Goal: Task Accomplishment & Management: Complete application form

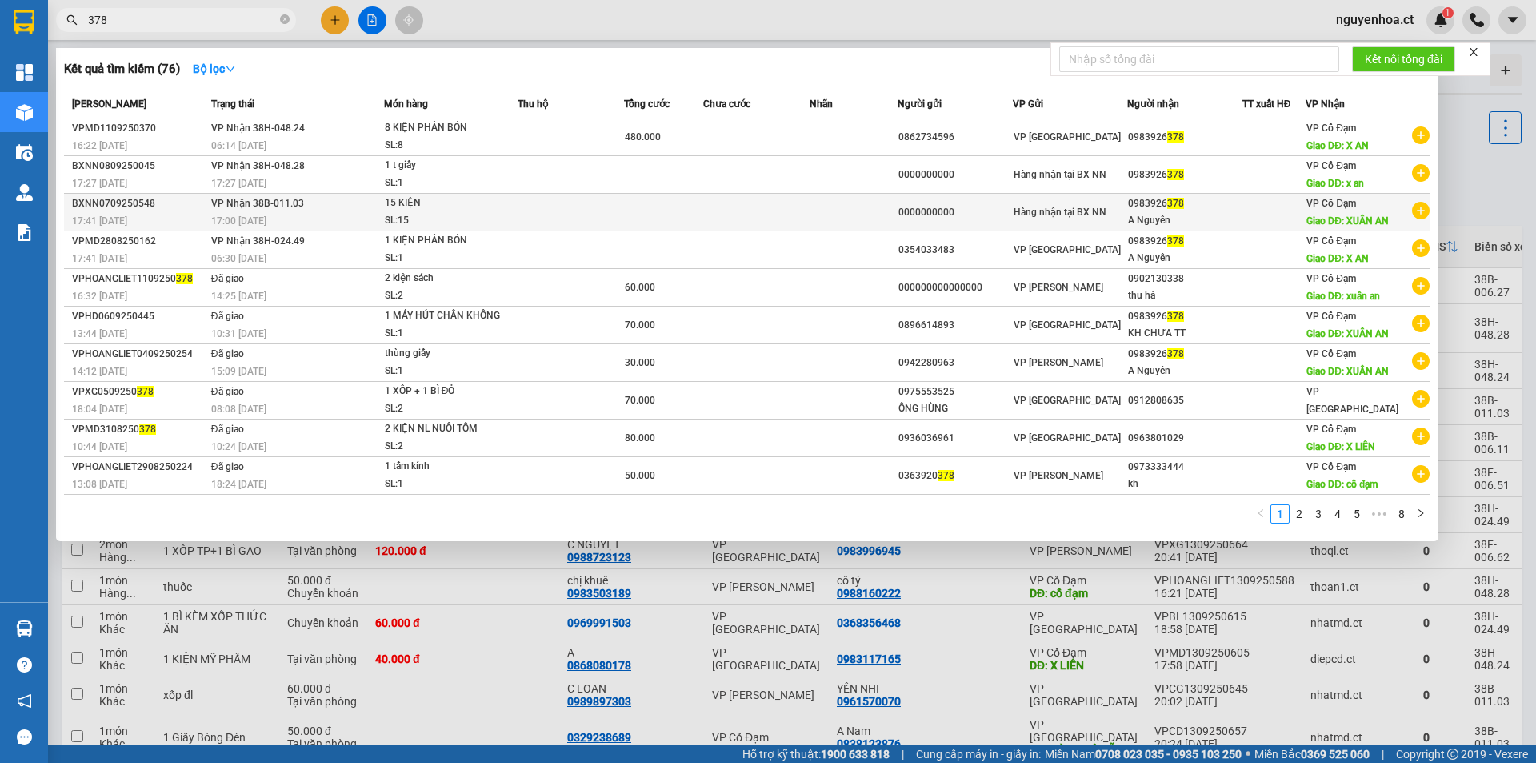
type input "378"
click at [324, 210] on td "VP Nhận 38B-011.03 17:00 [DATE]" at bounding box center [295, 213] width 177 height 38
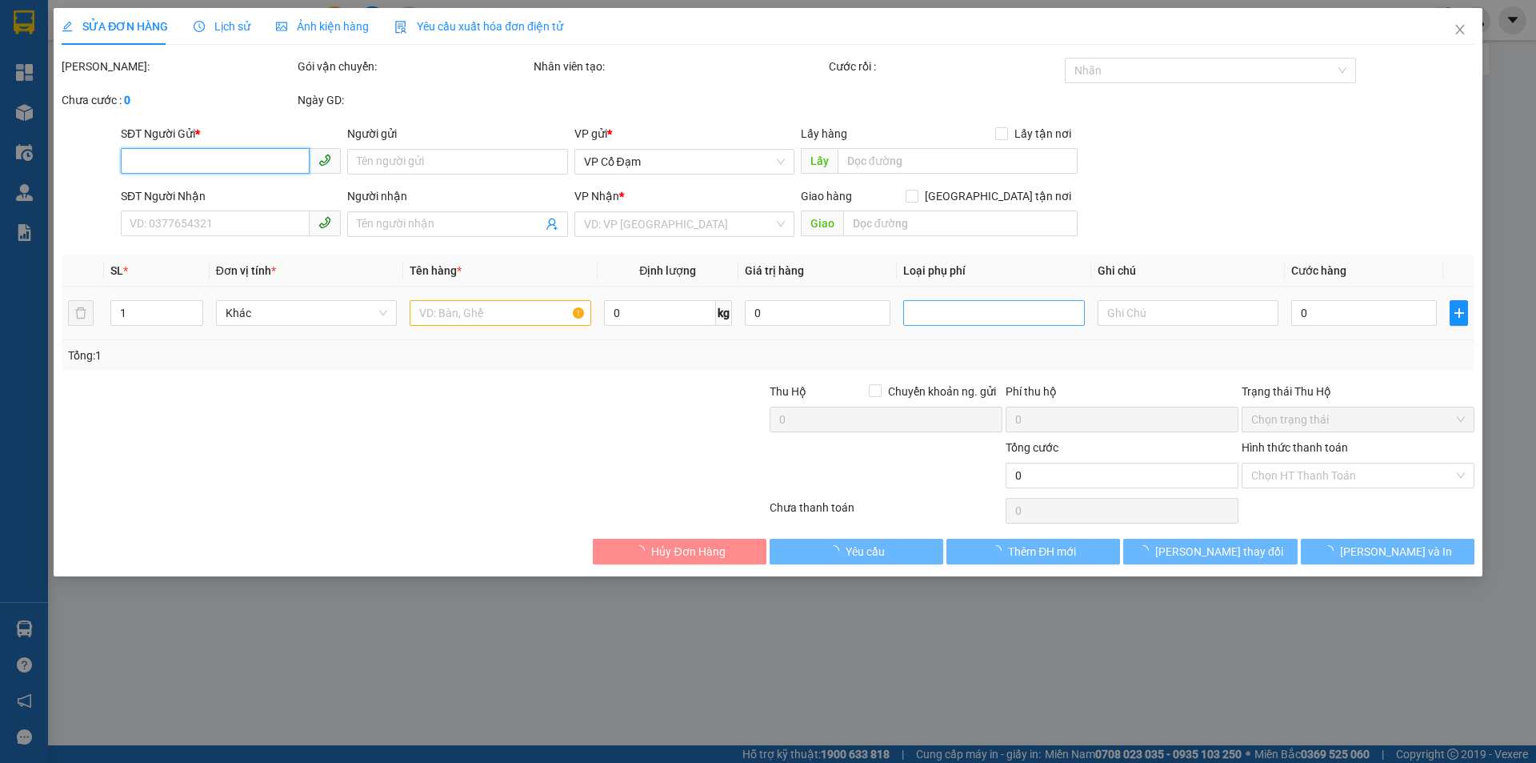
type input "0000000000"
type input "0983926378"
type input "A Nguyên"
type input "XUÂN AN"
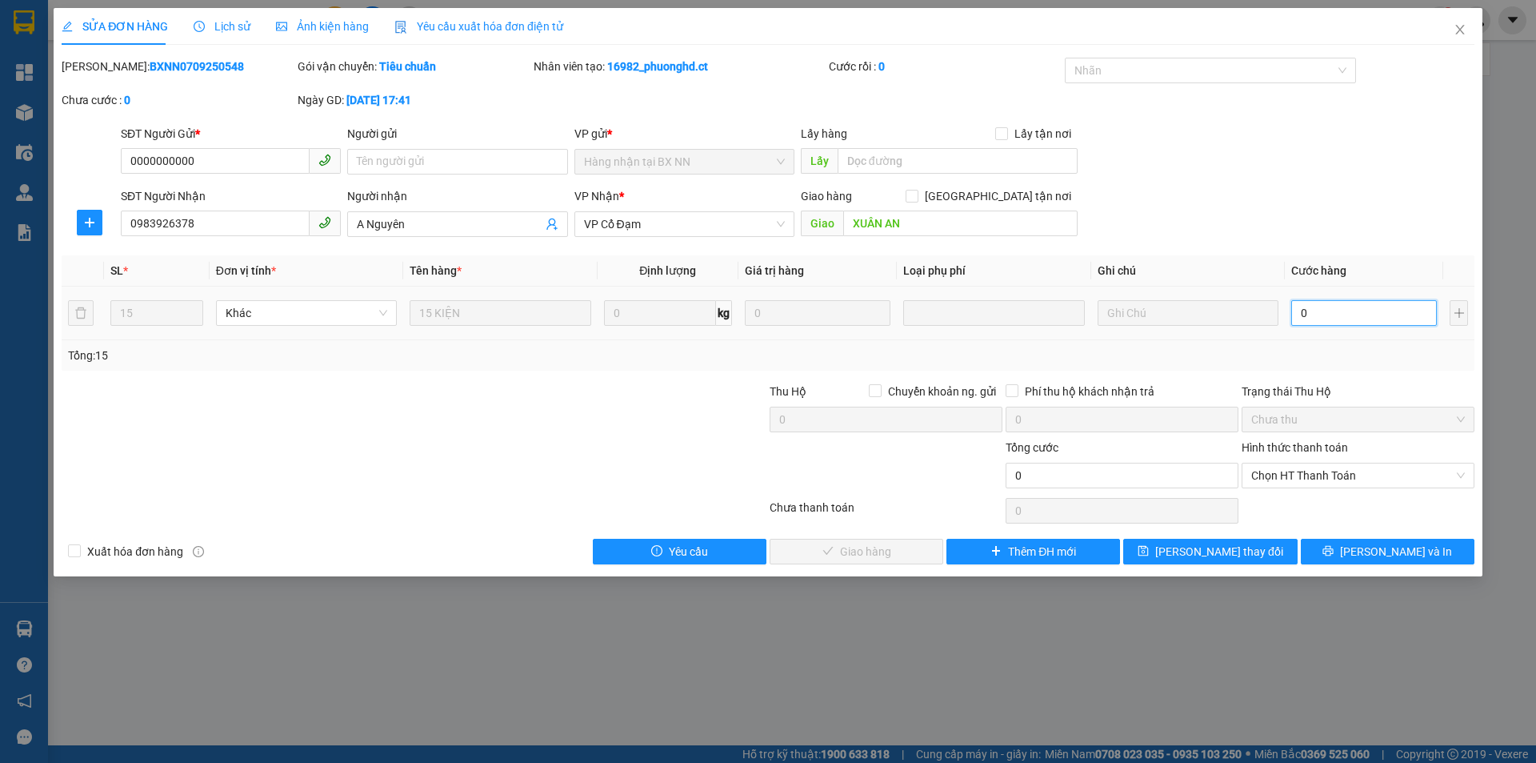
click at [1348, 306] on input "0" at bounding box center [1364, 313] width 146 height 26
type input "6"
type input "60"
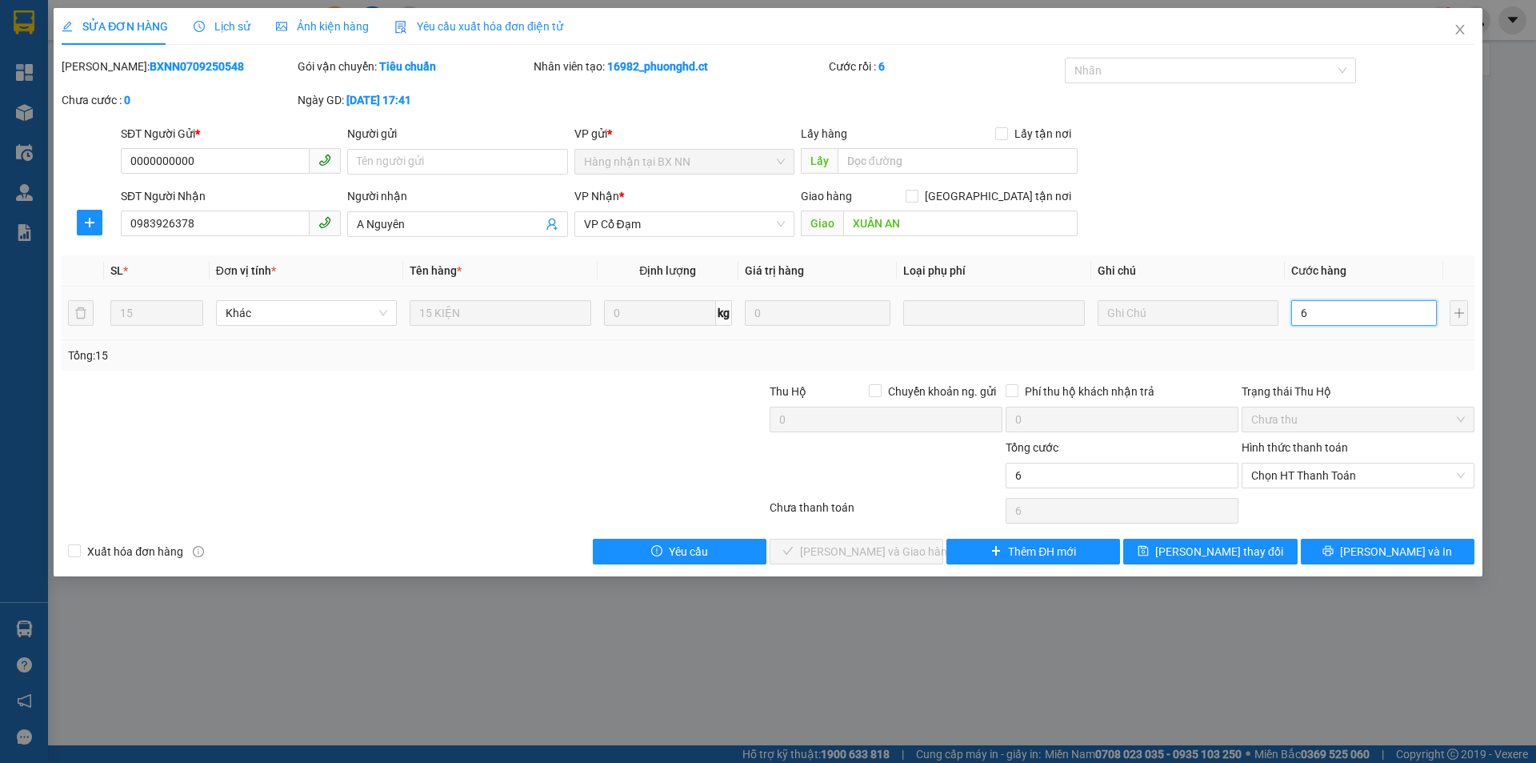
type input "60"
type input "600"
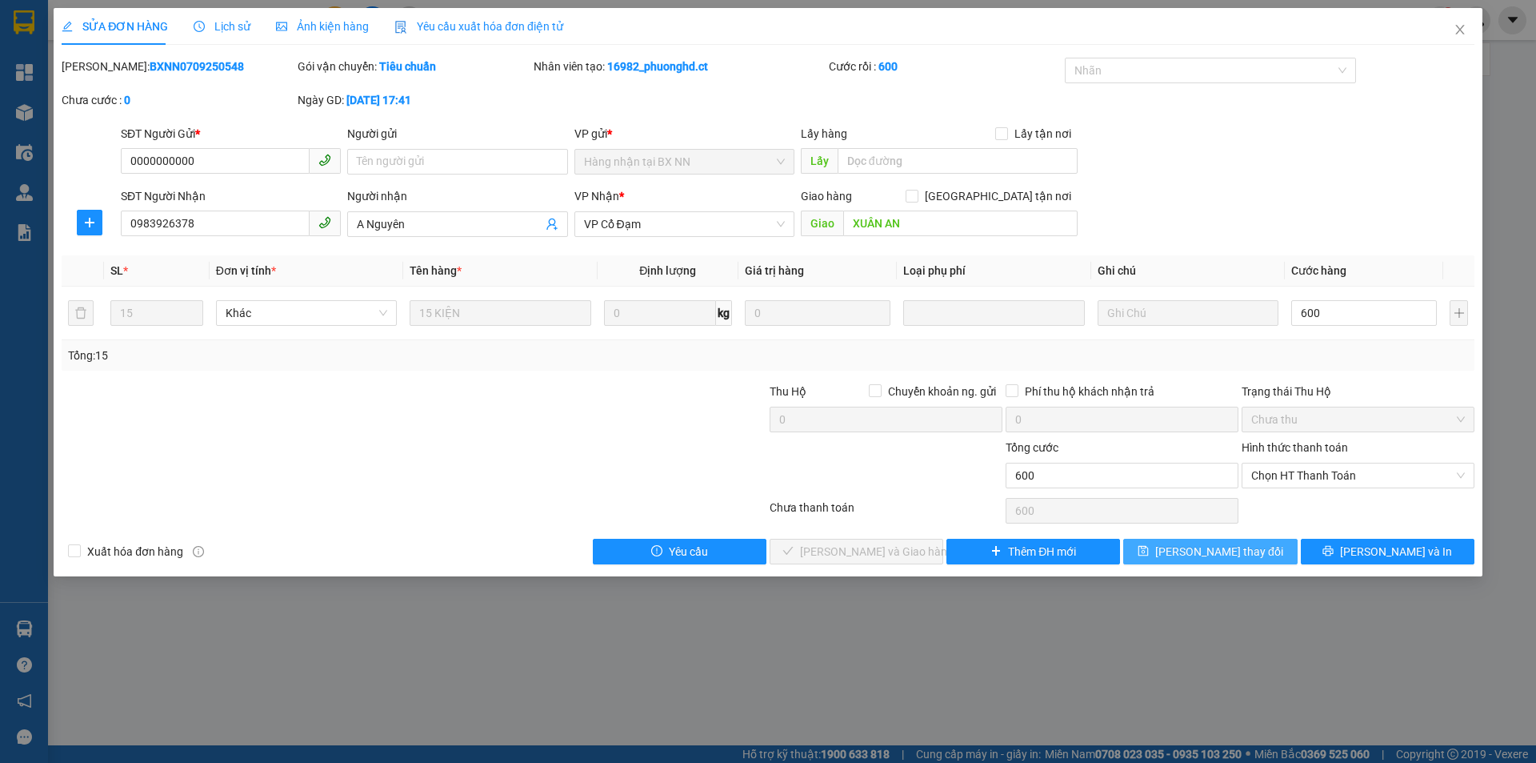
type input "600.000"
click at [1236, 548] on span "[PERSON_NAME] thay đổi" at bounding box center [1219, 551] width 128 height 18
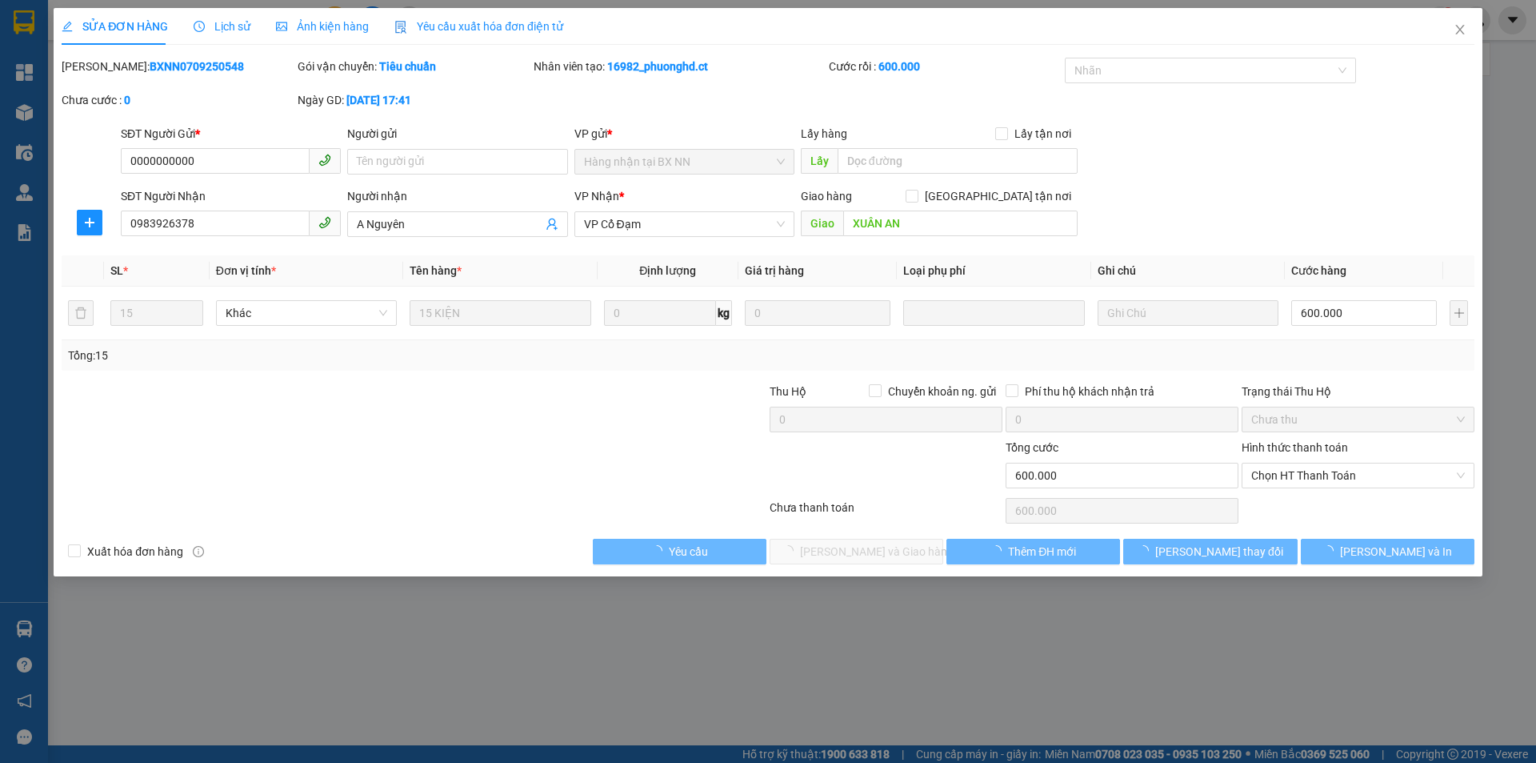
click at [1458, 30] on div "nguyenhoa.ct 1" at bounding box center [1429, 20] width 213 height 28
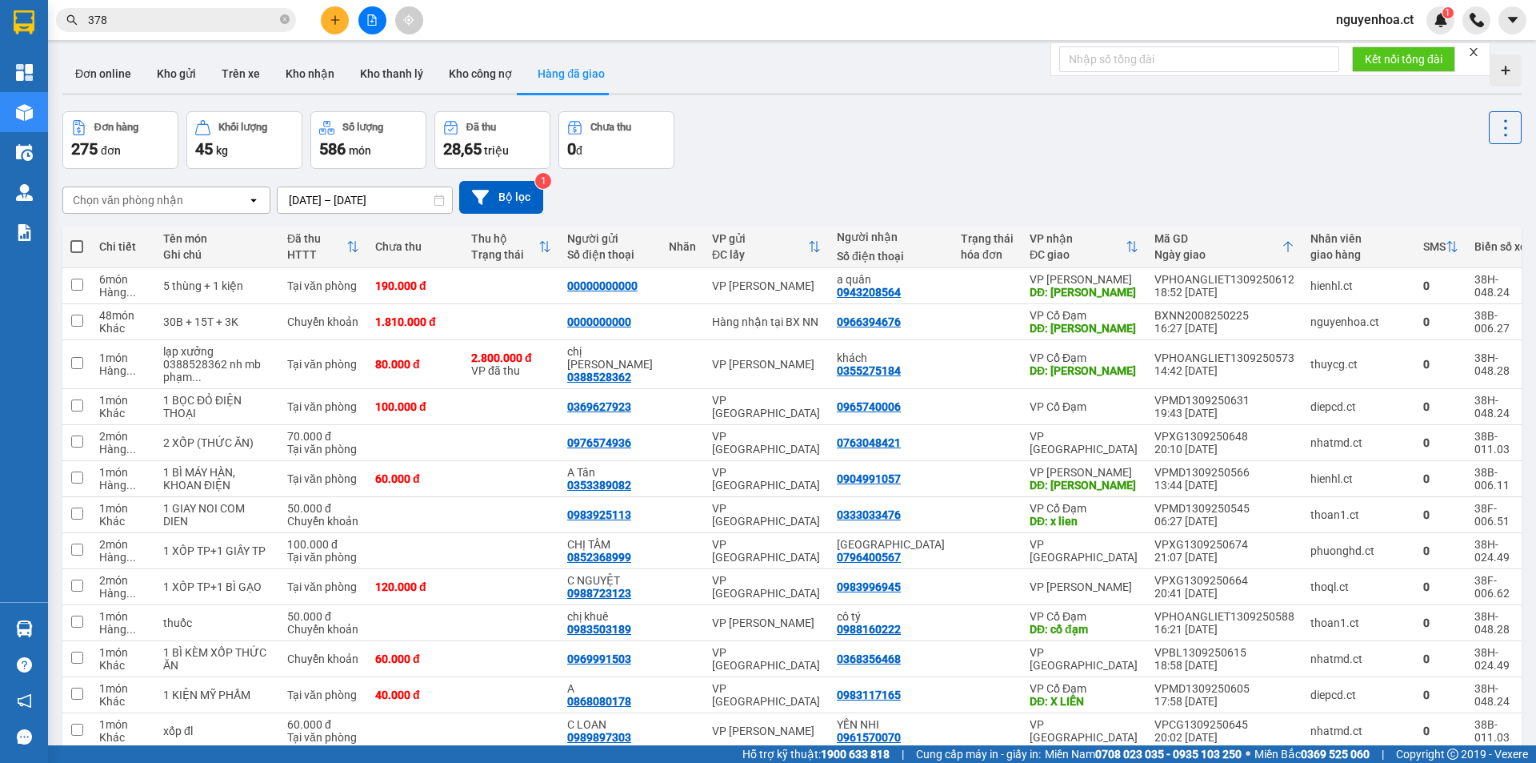
click at [123, 21] on input "378" at bounding box center [182, 20] width 189 height 18
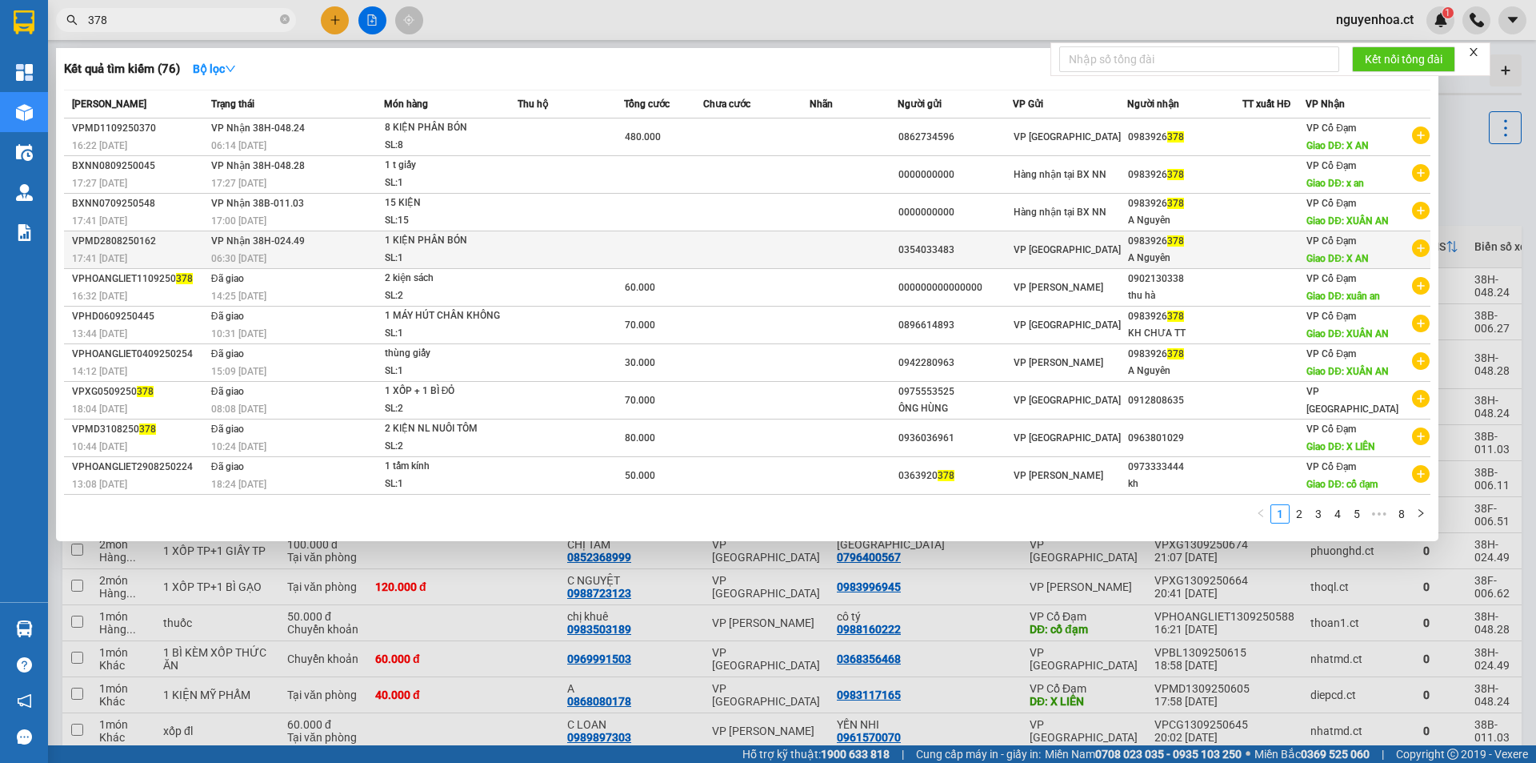
click at [386, 254] on div "SL: 1" at bounding box center [445, 259] width 120 height 18
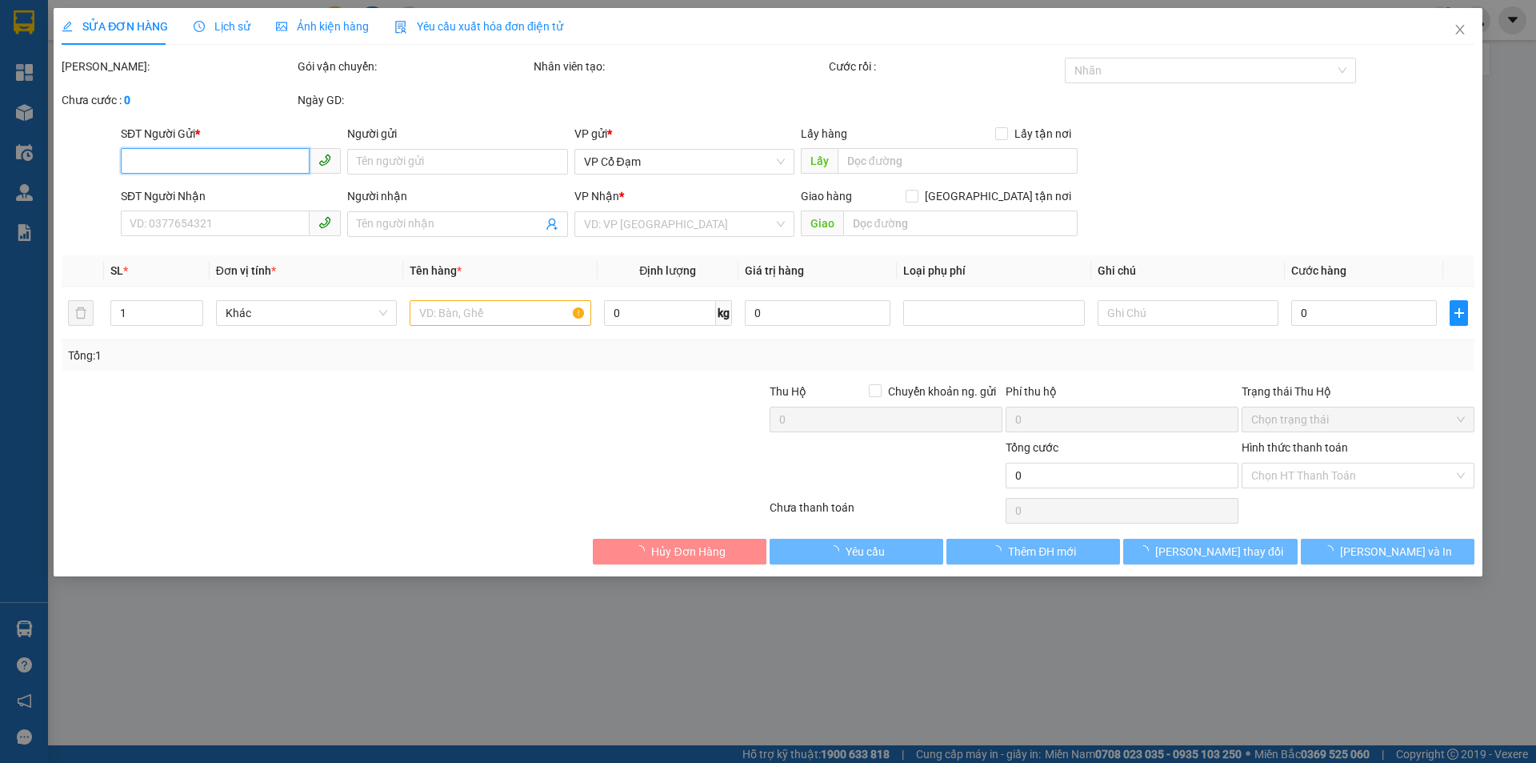
type input "0354033483"
type input "0983926378"
type input "A Nguyên"
type input "X AN"
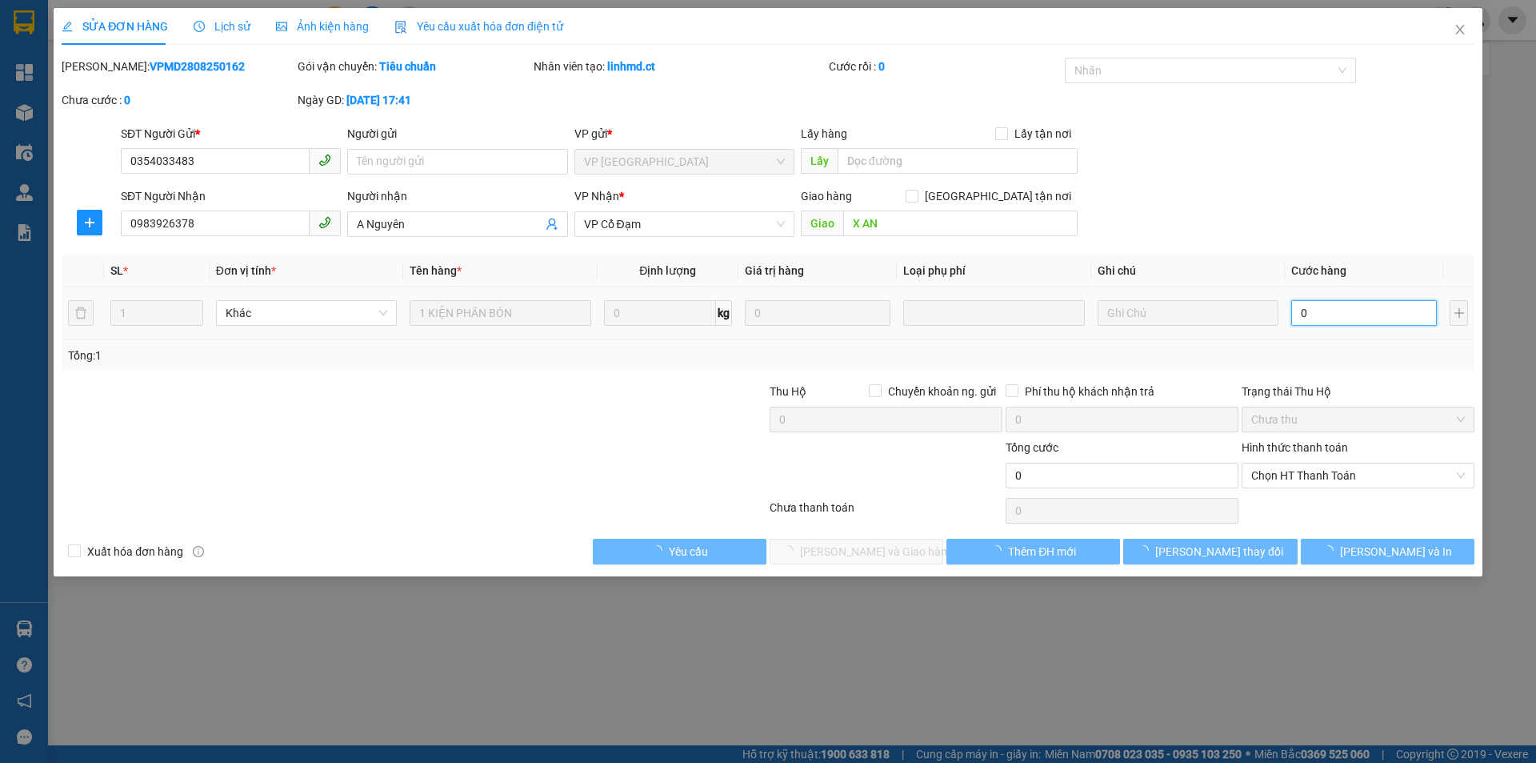
click at [1317, 311] on input "0" at bounding box center [1364, 313] width 146 height 26
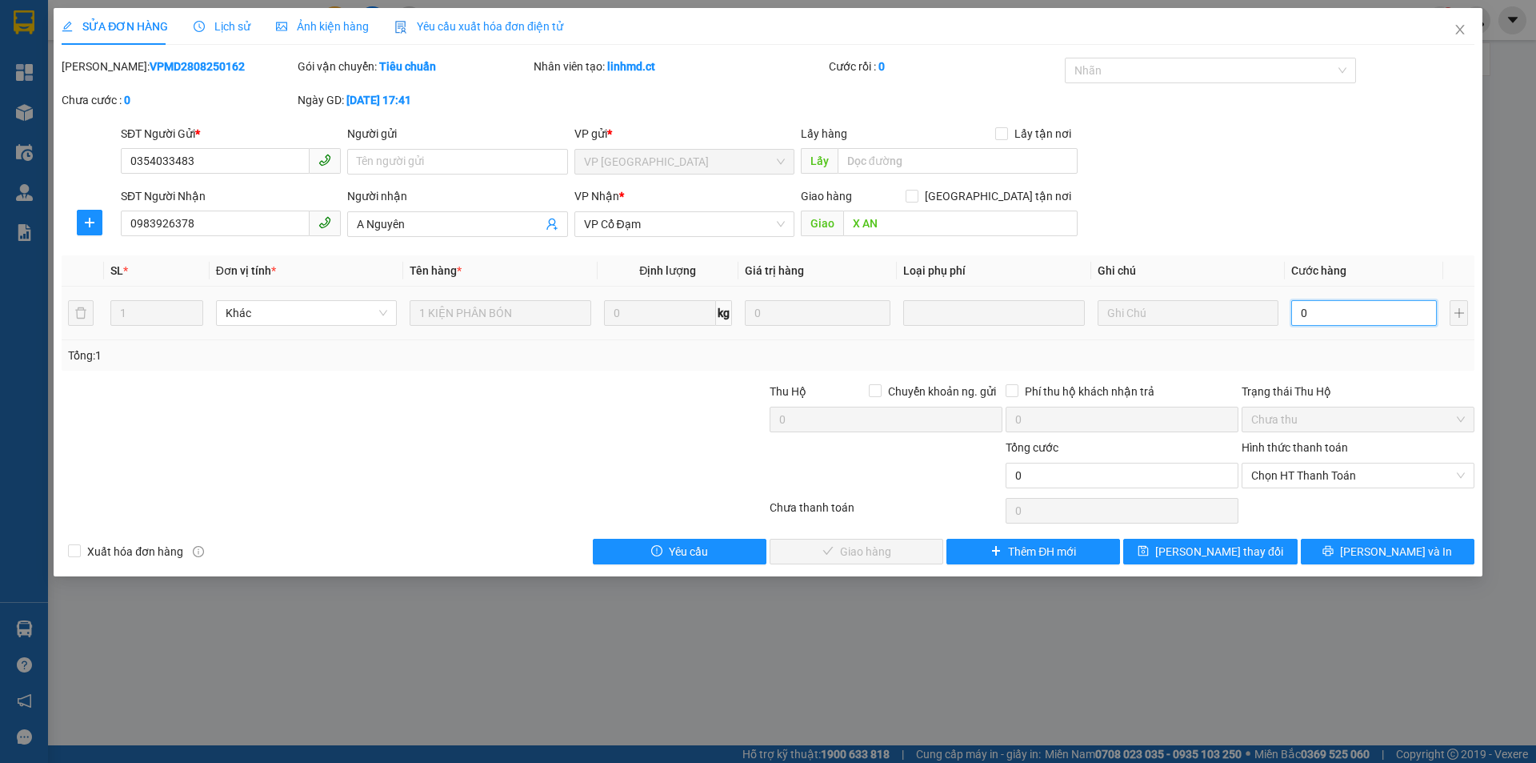
type input "6"
type input "60"
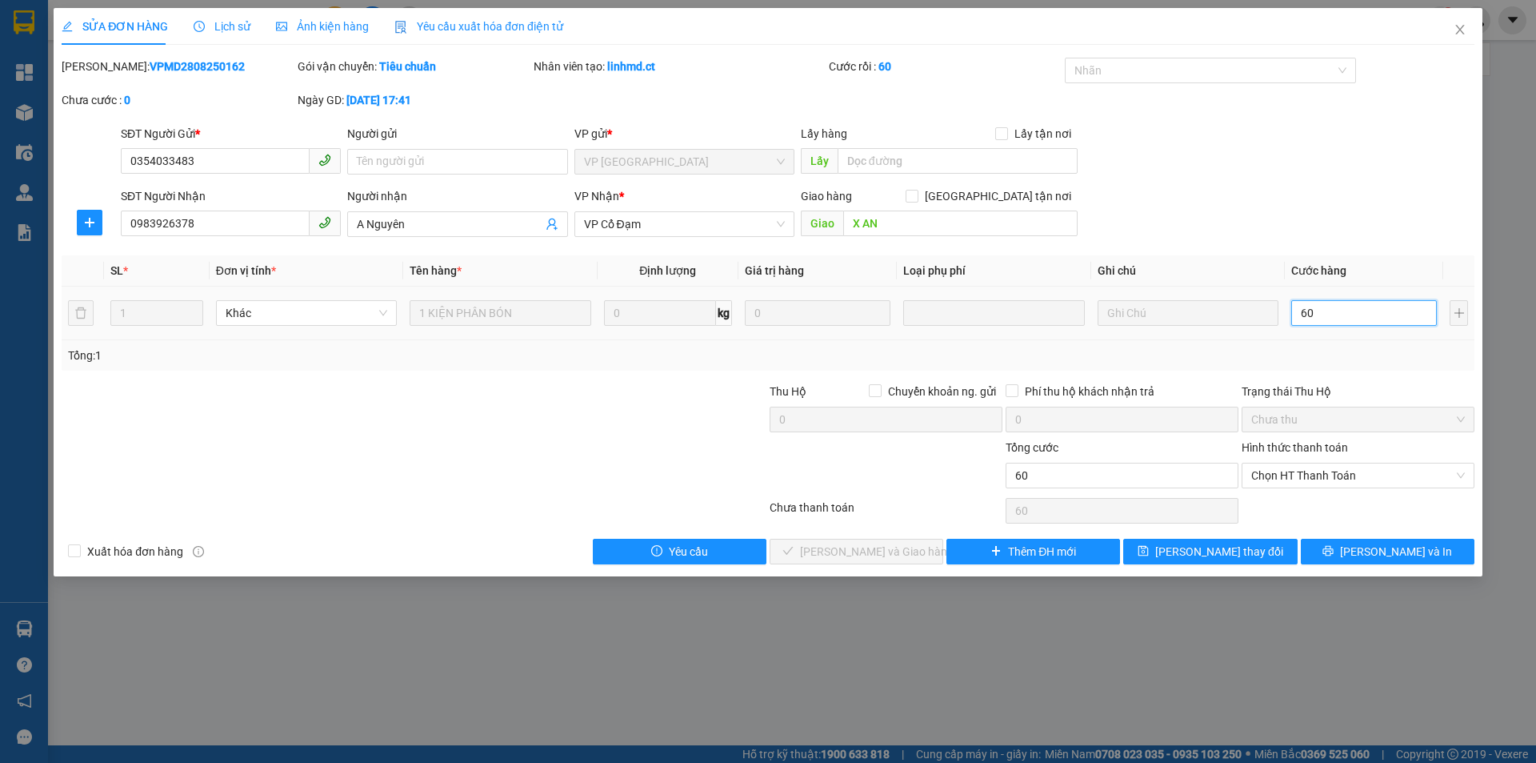
type input "60"
click at [1279, 479] on span "Chọn HT Thanh Toán" at bounding box center [1358, 475] width 214 height 24
type input "60.000"
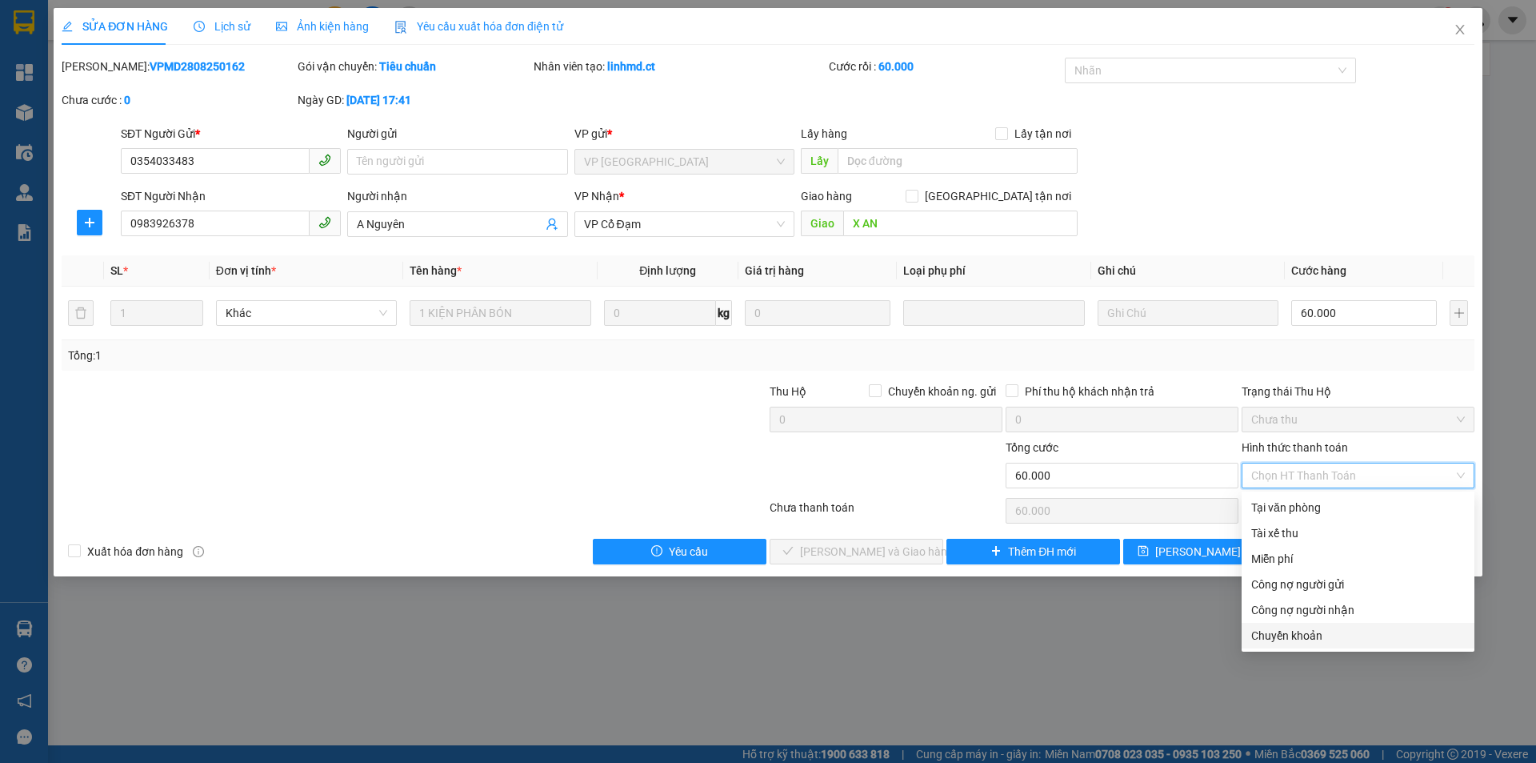
drag, startPoint x: 1187, startPoint y: 365, endPoint x: 1123, endPoint y: 515, distance: 163.5
click at [1187, 373] on div "Total Paid Fee 0 Total UnPaid Fee 0 Cash Collection Total Fee Mã ĐH: VPMD280825…" at bounding box center [768, 311] width 1413 height 506
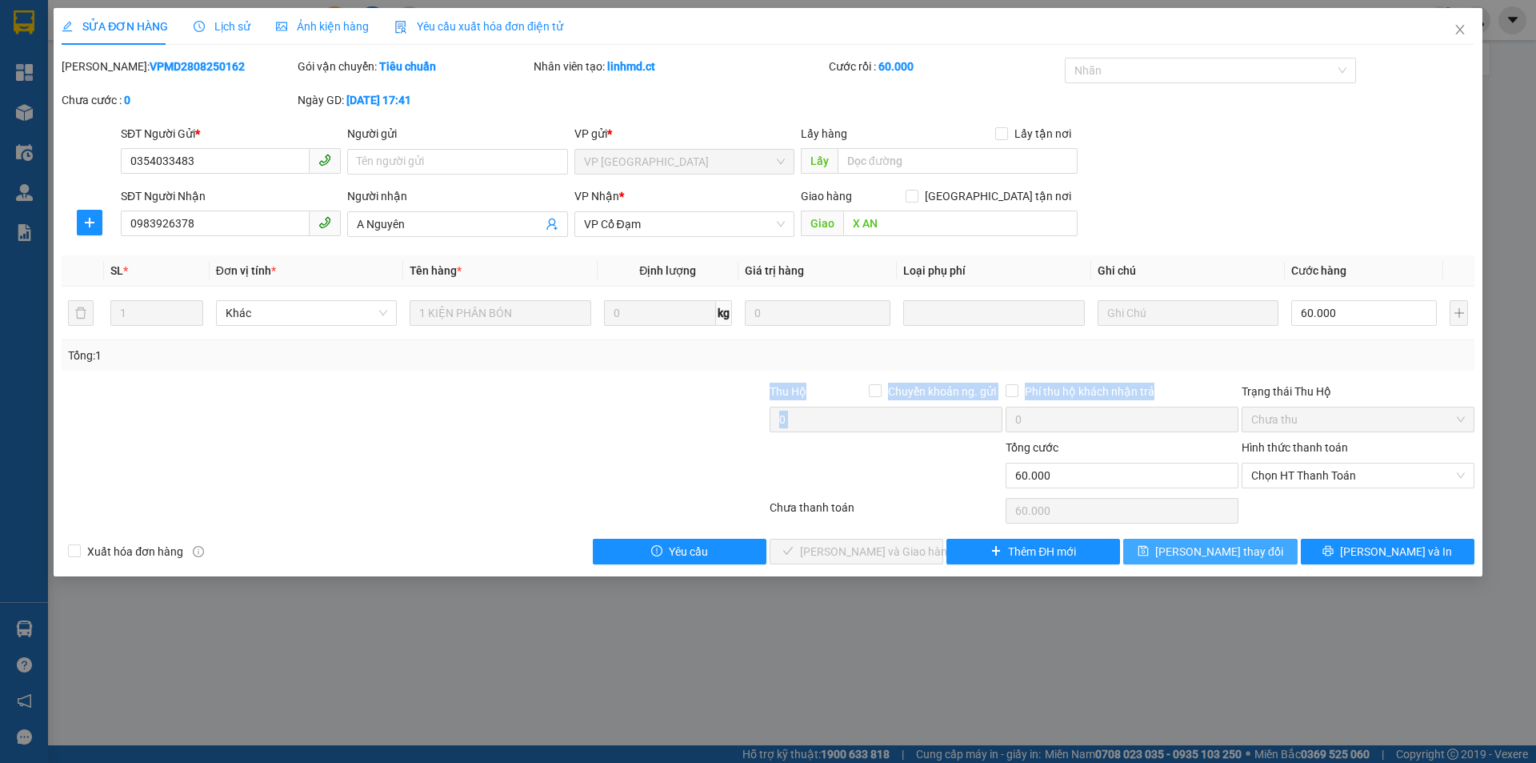
click at [1195, 558] on span "[PERSON_NAME] thay đổi" at bounding box center [1219, 551] width 128 height 18
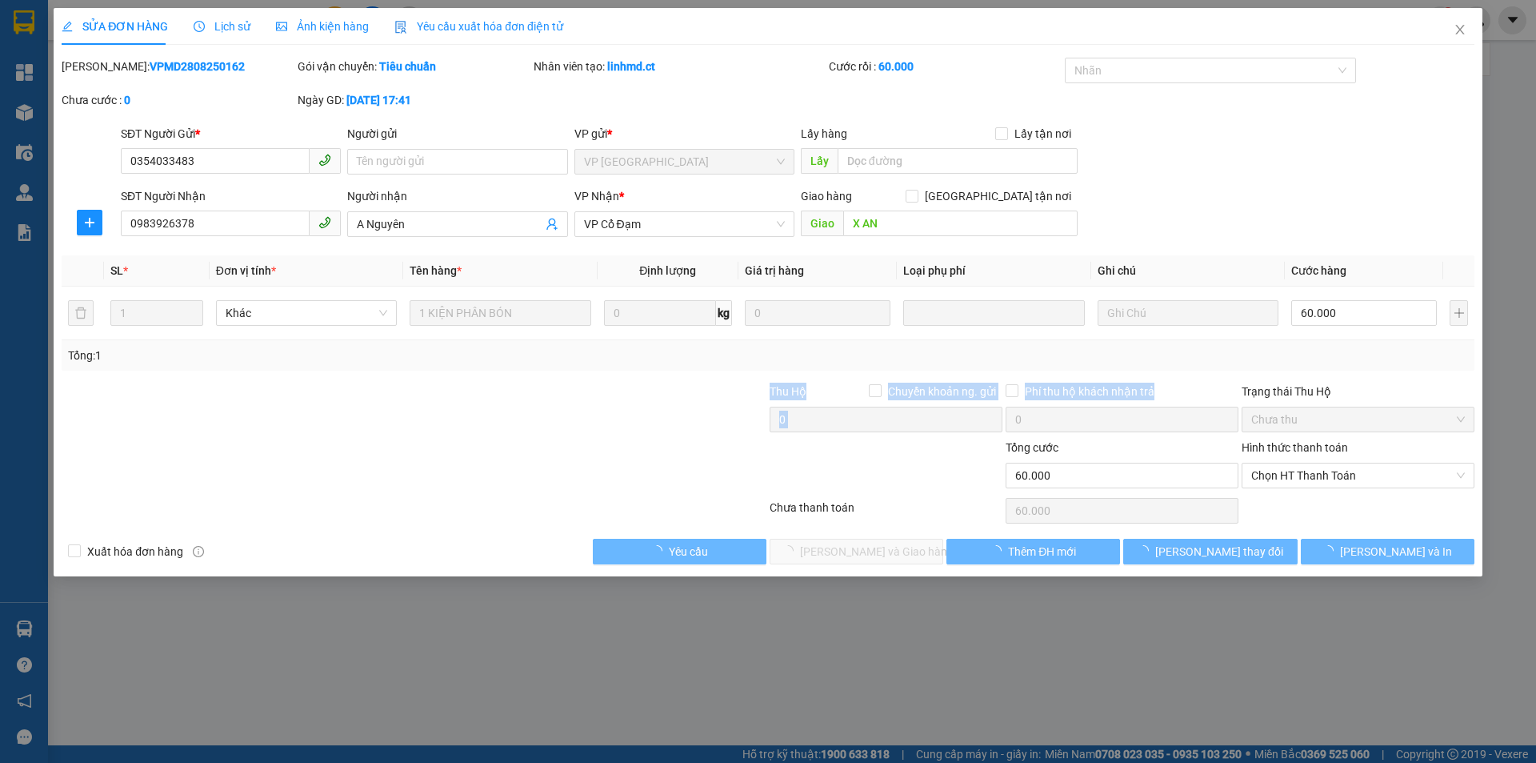
click at [1463, 35] on div "Kết quả tìm kiếm ( 76 ) Bộ lọc Mã ĐH Trạng thái Món hàng Thu hộ Tổng cước Chưa …" at bounding box center [768, 20] width 1536 height 40
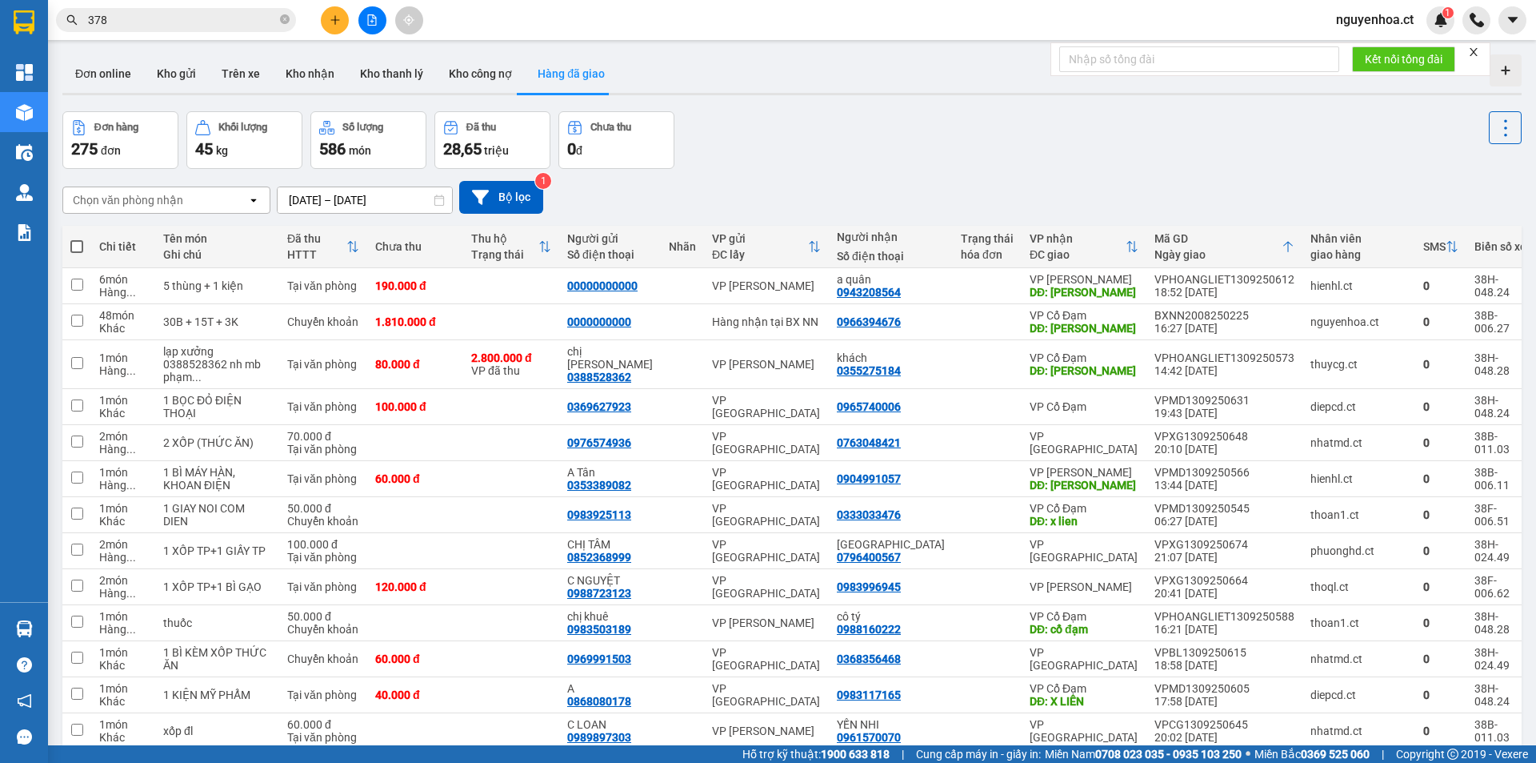
click at [138, 26] on input "378" at bounding box center [182, 20] width 189 height 18
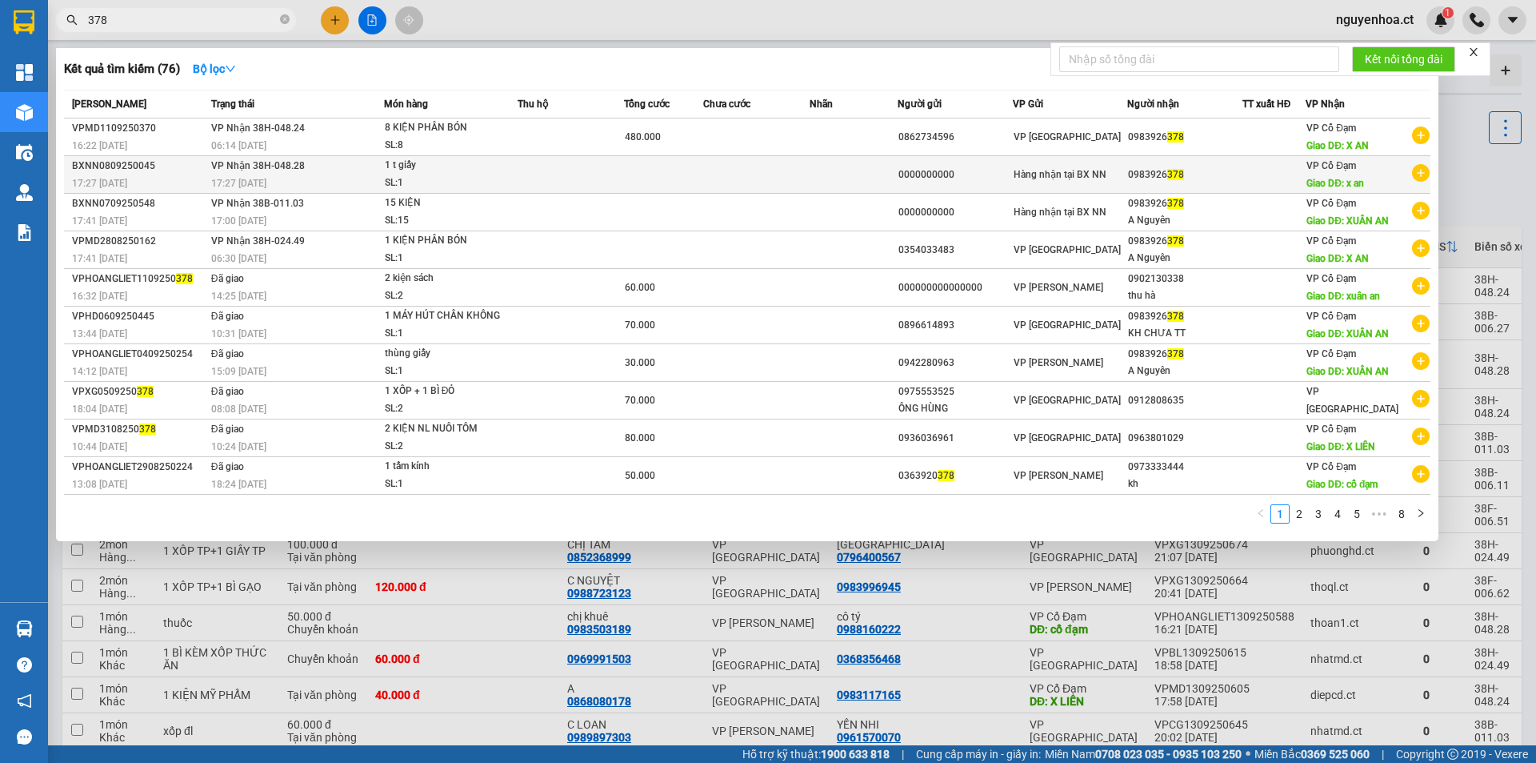
click at [369, 181] on div "17:27 [DATE]" at bounding box center [297, 183] width 172 height 18
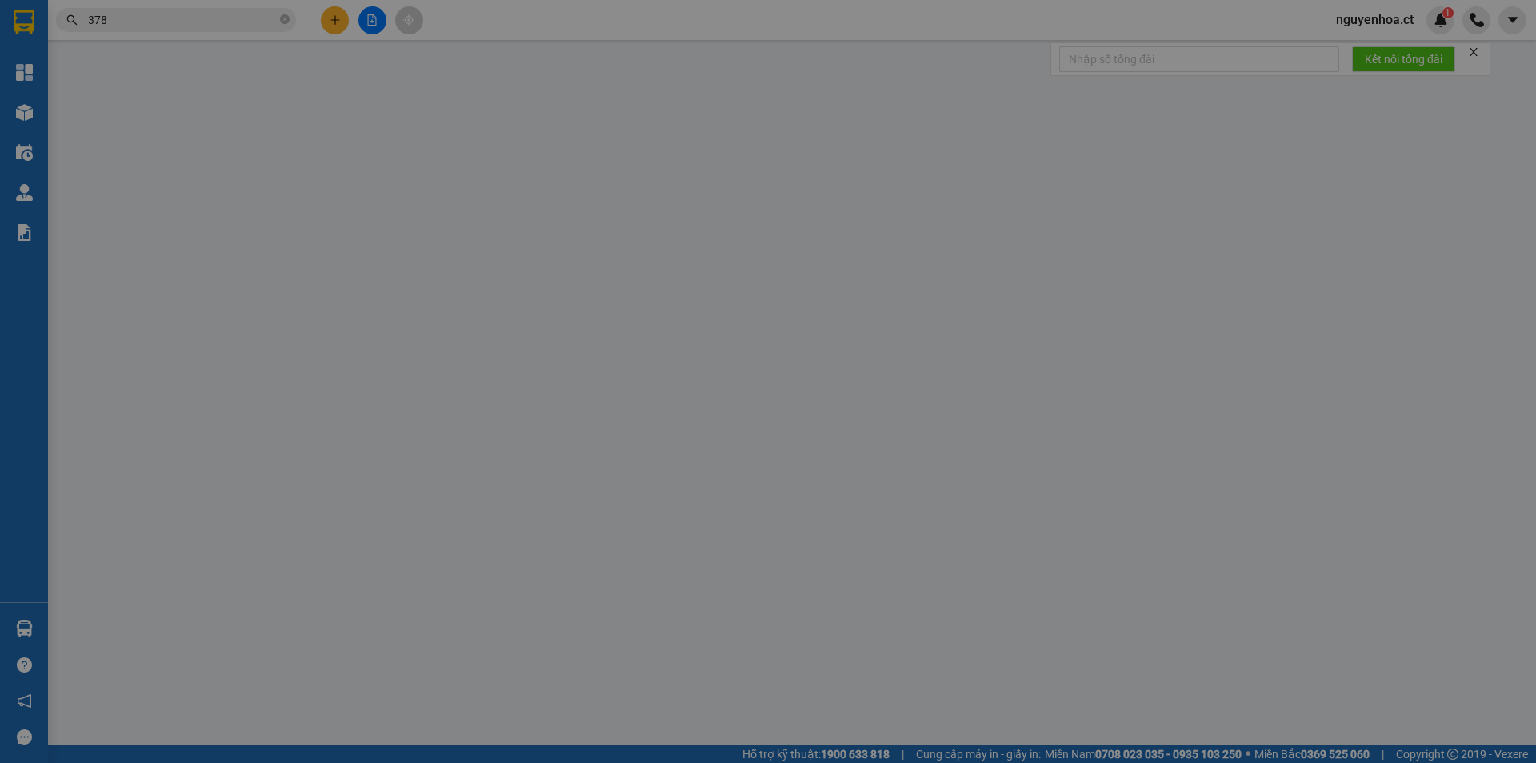
type input "0000000000"
type input "0983926378"
type input "x an"
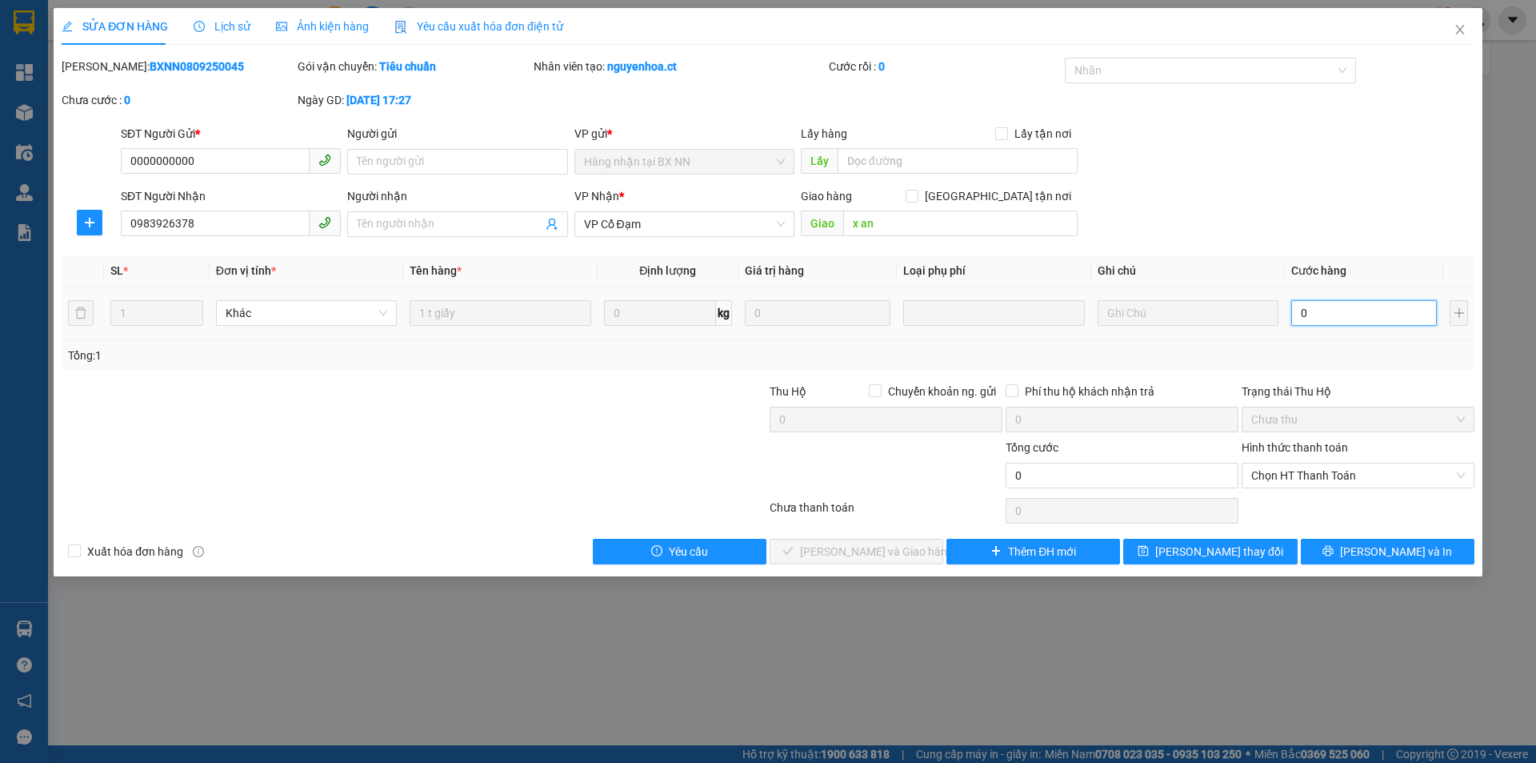
click at [1323, 316] on input "0" at bounding box center [1364, 313] width 146 height 26
type input "5"
type input "50"
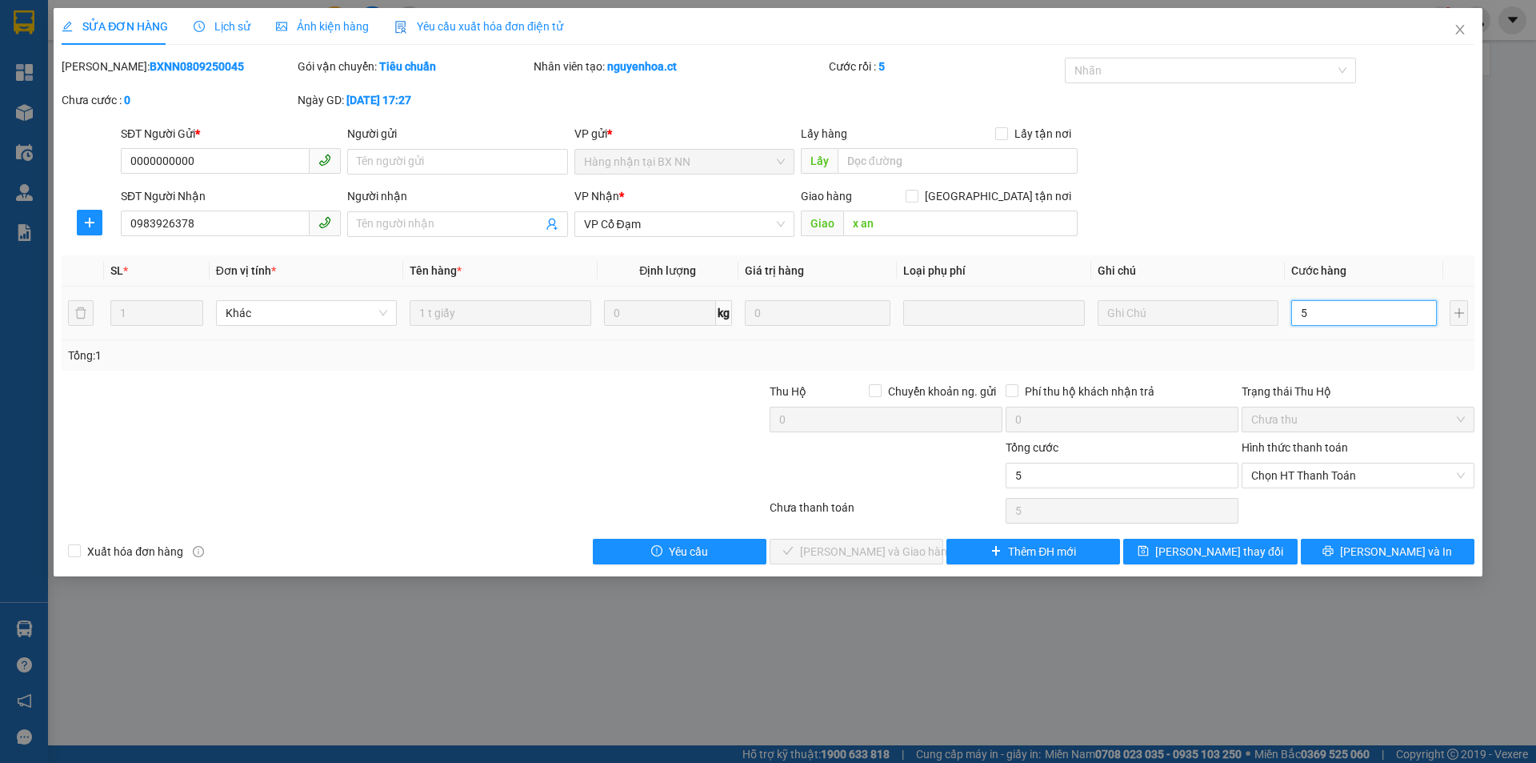
type input "50"
type input "50.000"
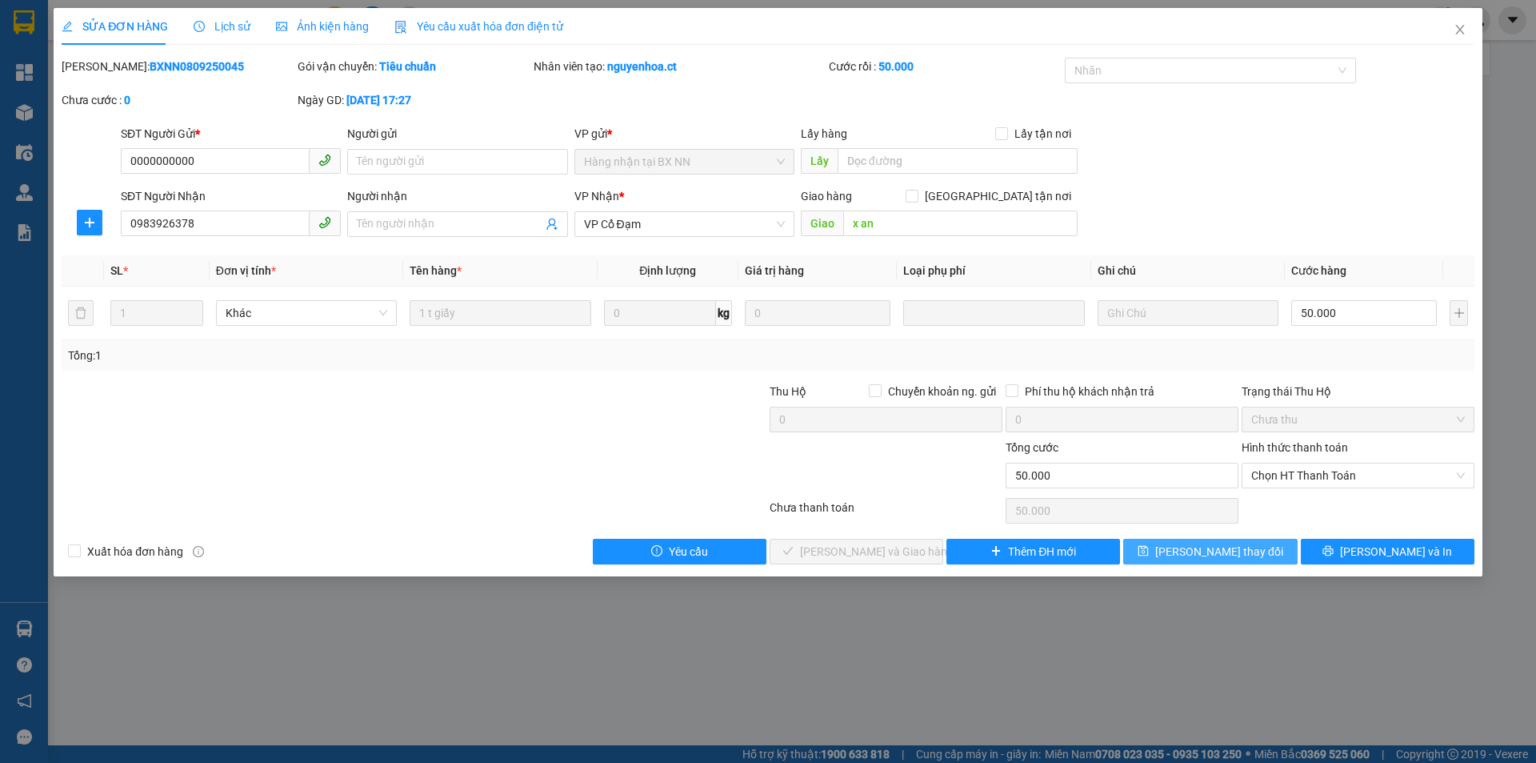
click at [1220, 547] on span "[PERSON_NAME] thay đổi" at bounding box center [1219, 551] width 128 height 18
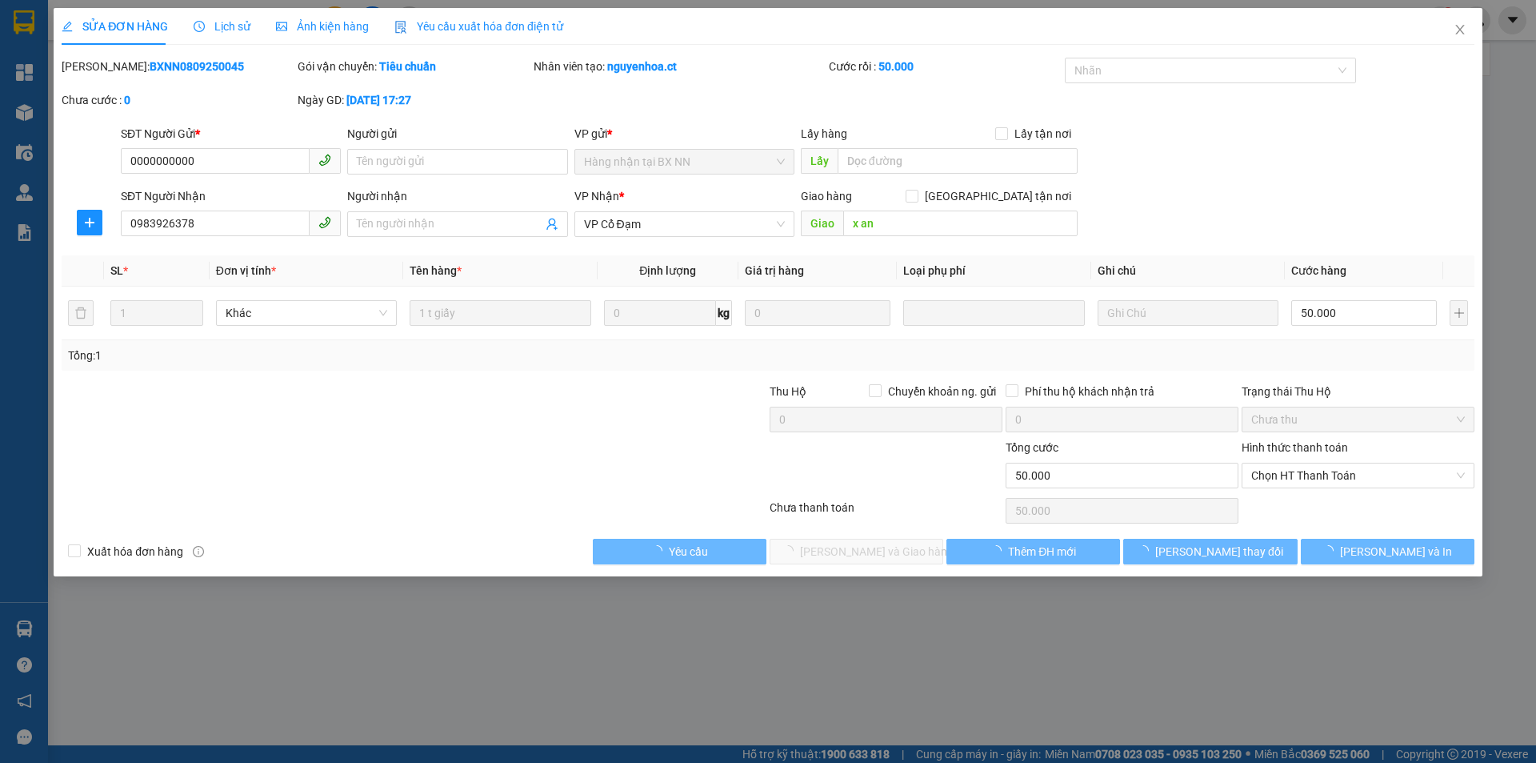
click at [1459, 29] on div "nguyenhoa.ct 1" at bounding box center [1429, 20] width 213 height 28
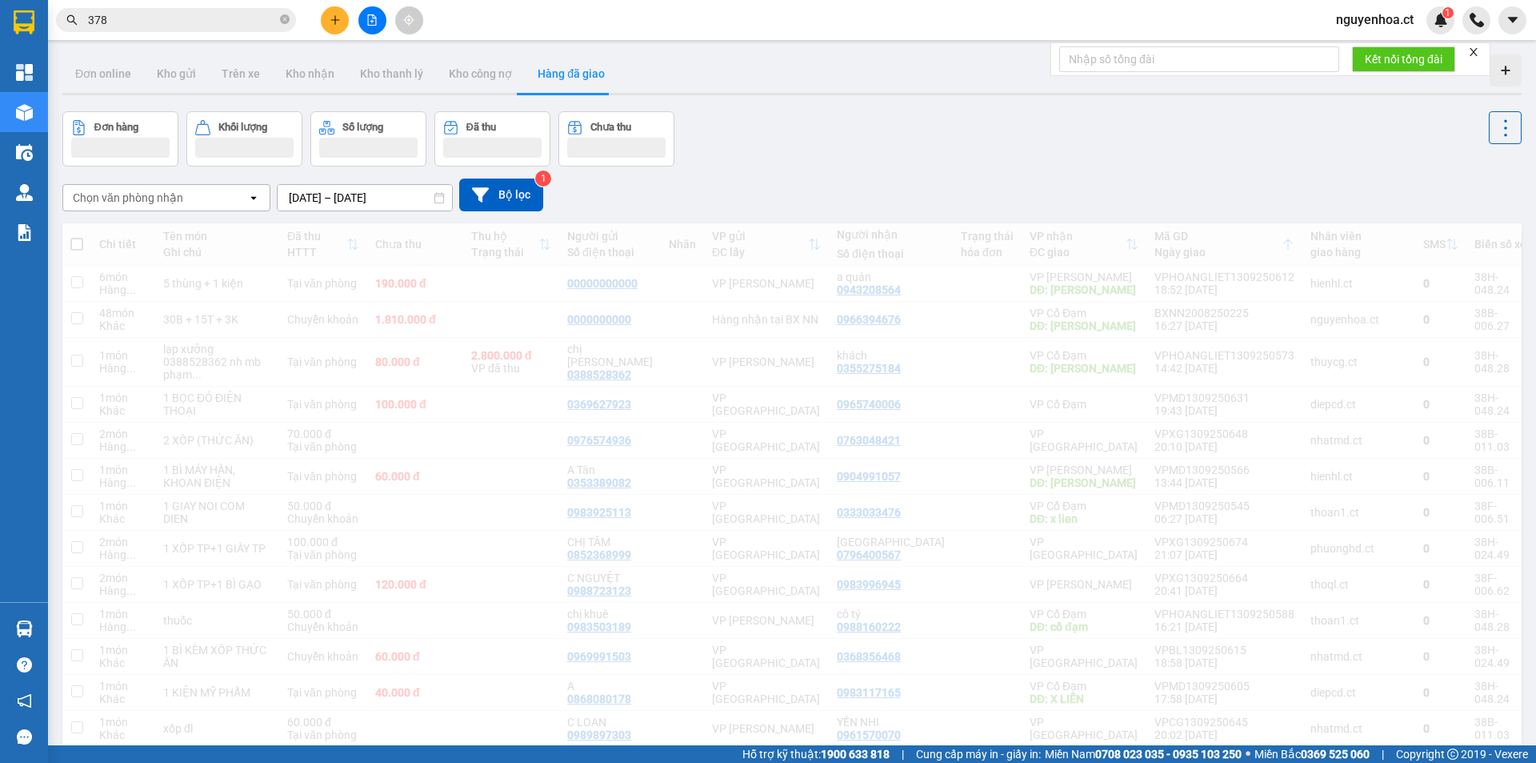
click at [135, 16] on input "378" at bounding box center [182, 20] width 189 height 18
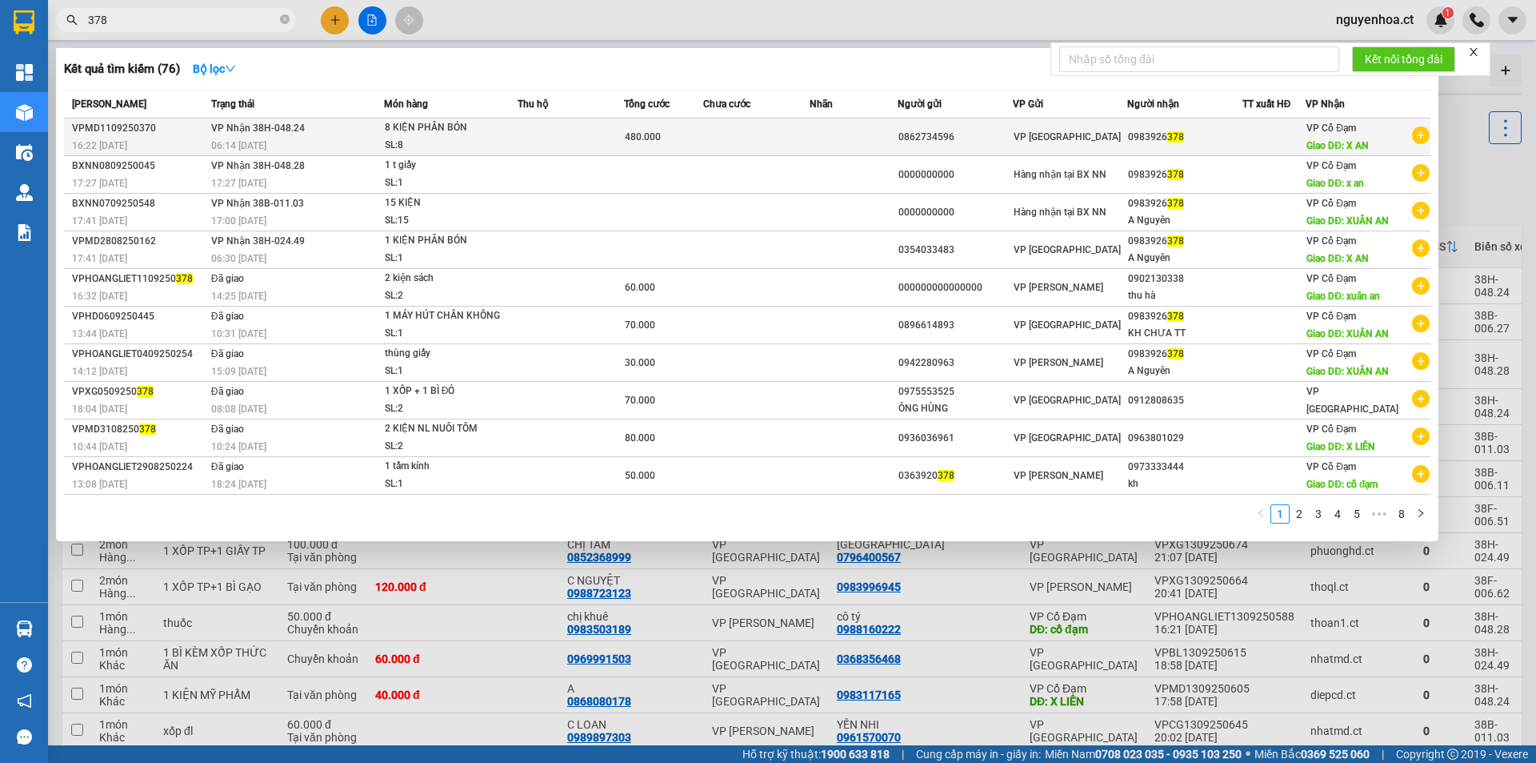
click at [301, 146] on div "06:14 [DATE]" at bounding box center [297, 146] width 172 height 18
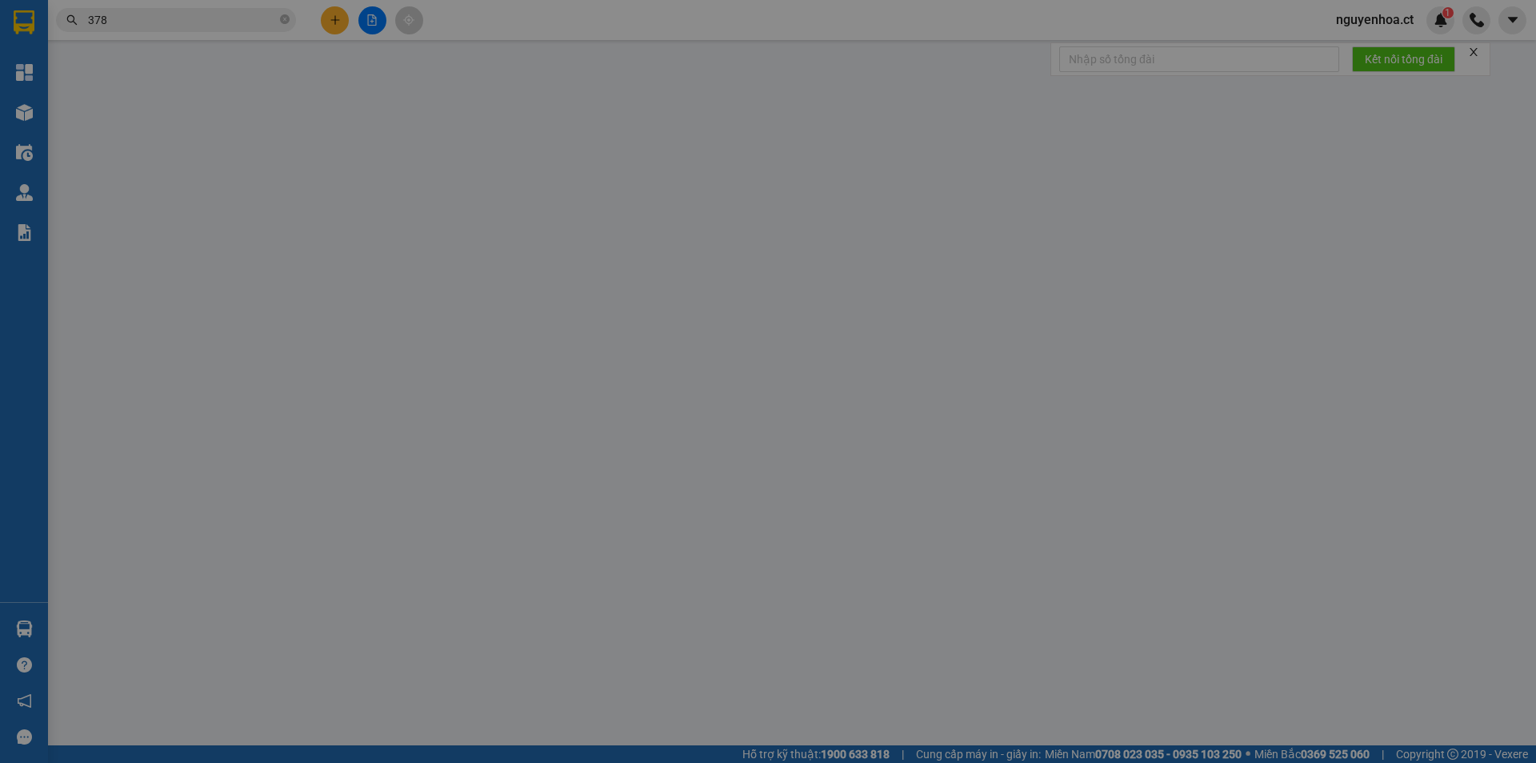
type input "0862734596"
type input "0983926378"
type input "X AN"
type input "480.000"
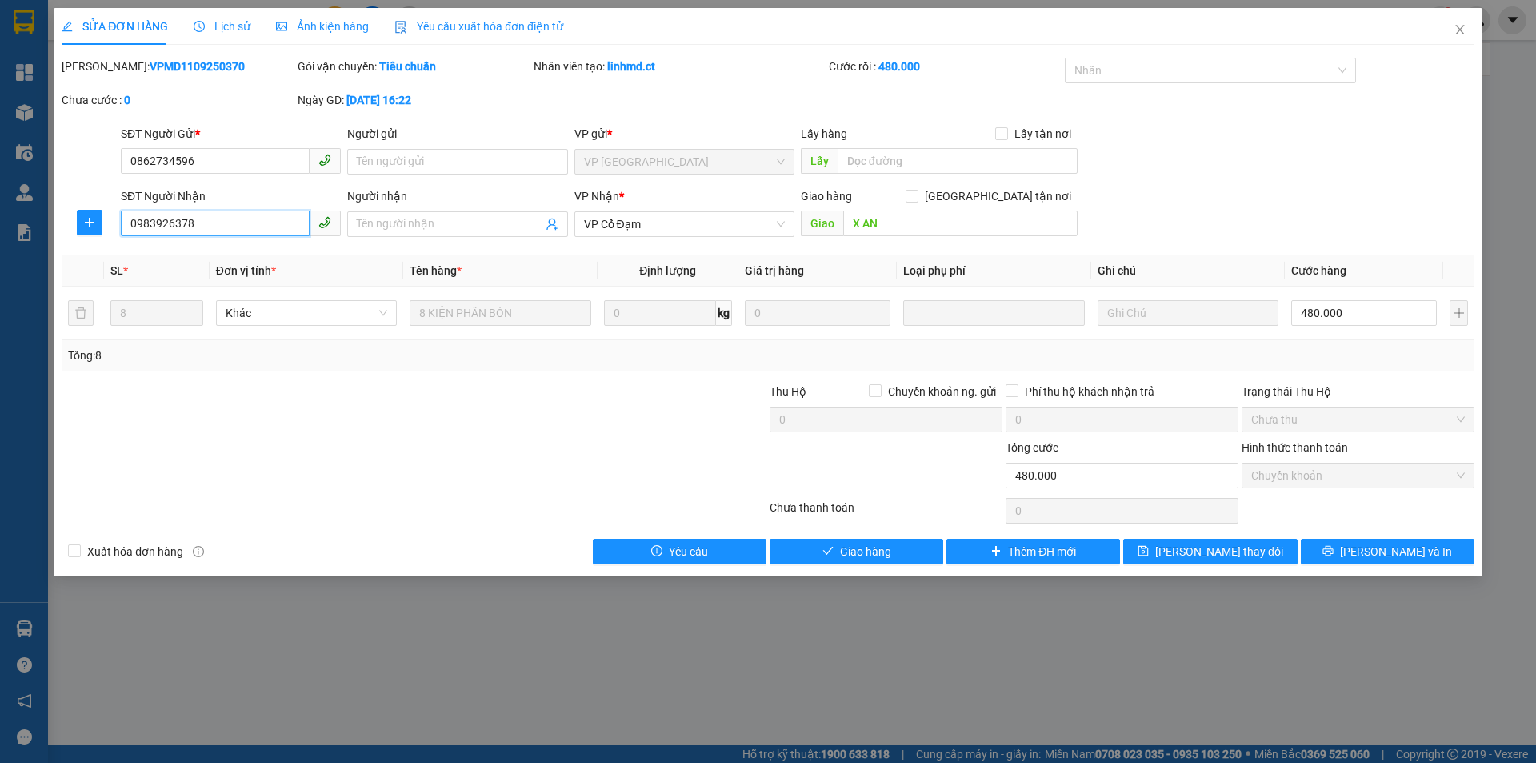
click at [194, 222] on input "0983926378" at bounding box center [215, 223] width 189 height 26
click at [1456, 32] on icon "close" at bounding box center [1460, 29] width 13 height 13
click at [1460, 27] on div "nguyenhoa.ct 1" at bounding box center [1429, 20] width 213 height 28
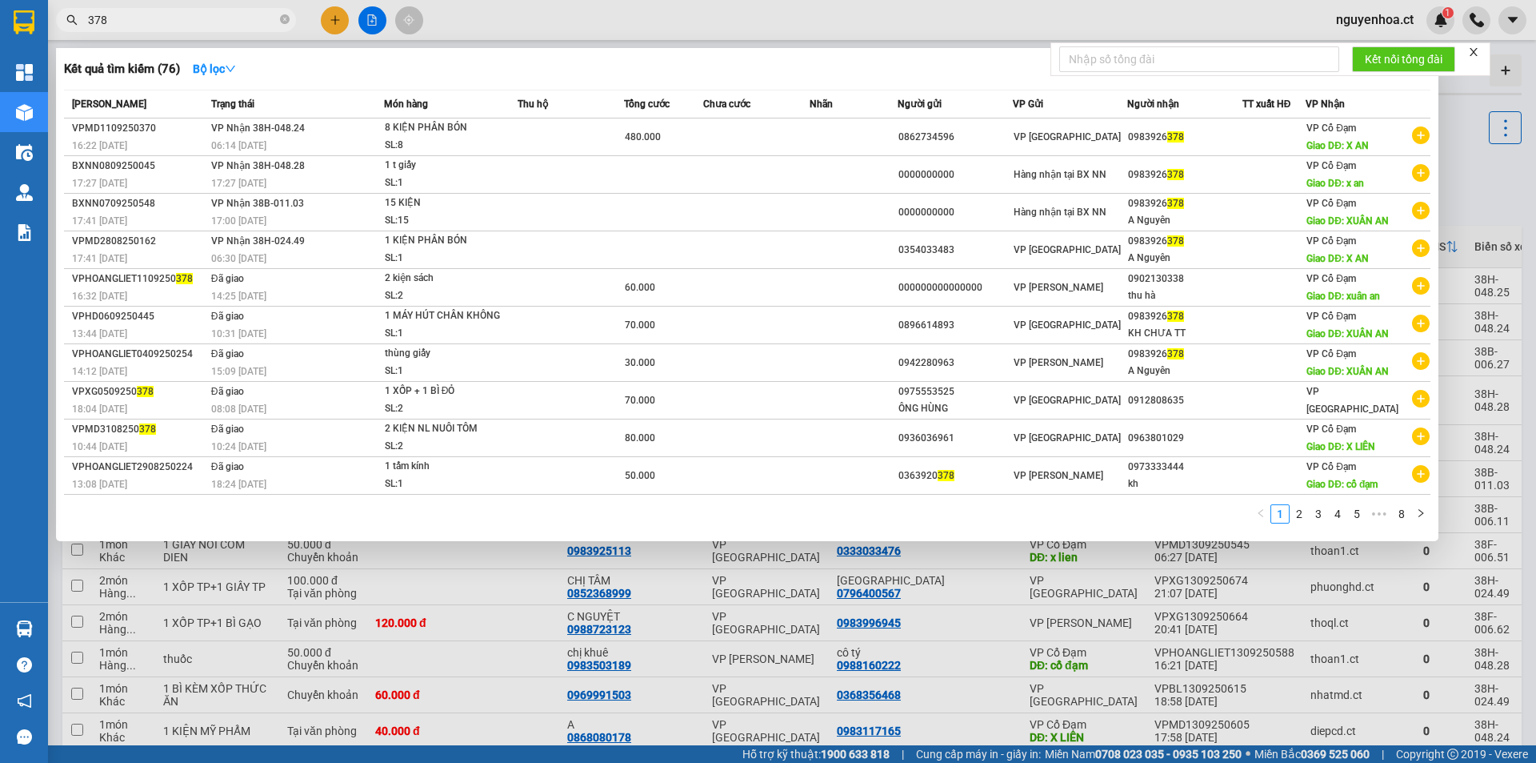
click at [132, 21] on input "378" at bounding box center [182, 20] width 189 height 18
paste input "0983926"
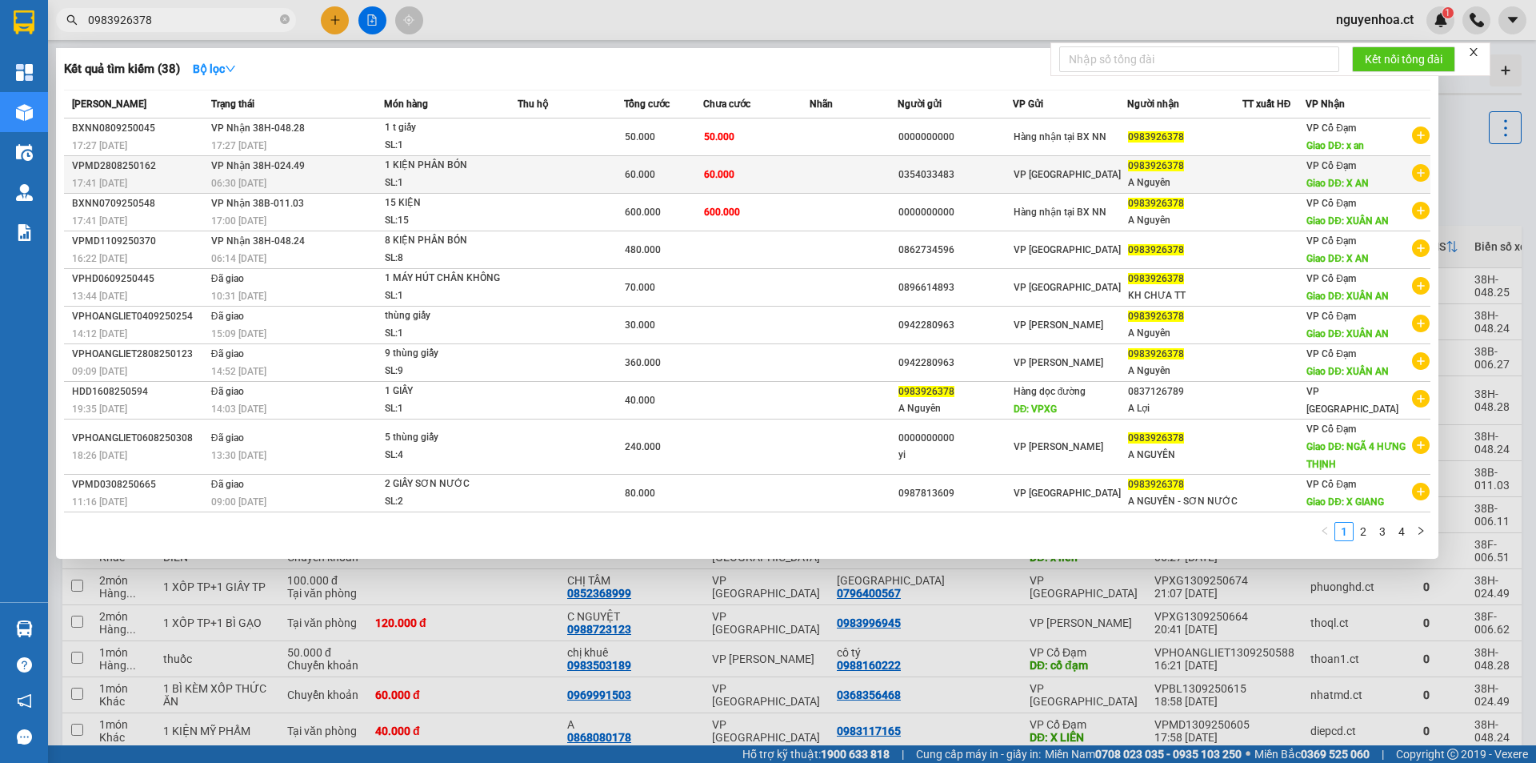
type input "0983926378"
